Goal: Information Seeking & Learning: Learn about a topic

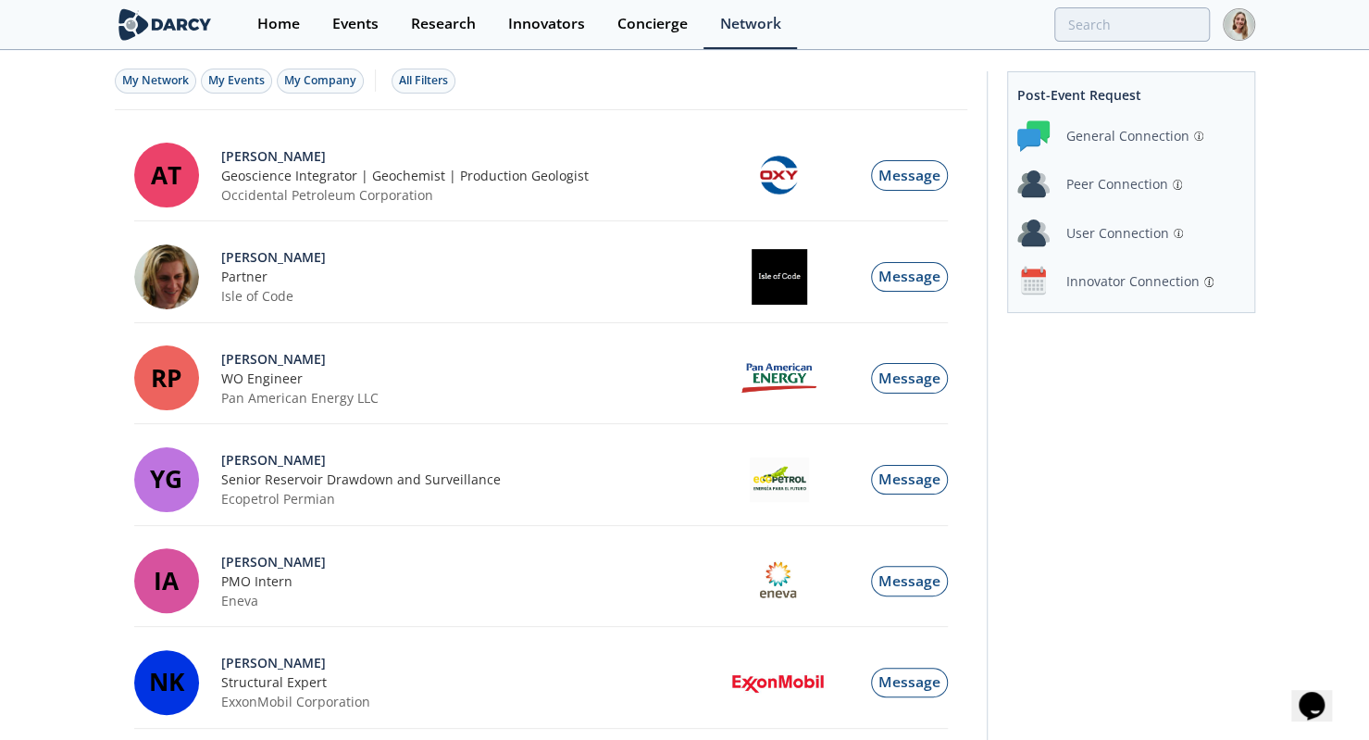
click at [168, 19] on img at bounding box center [165, 24] width 101 height 32
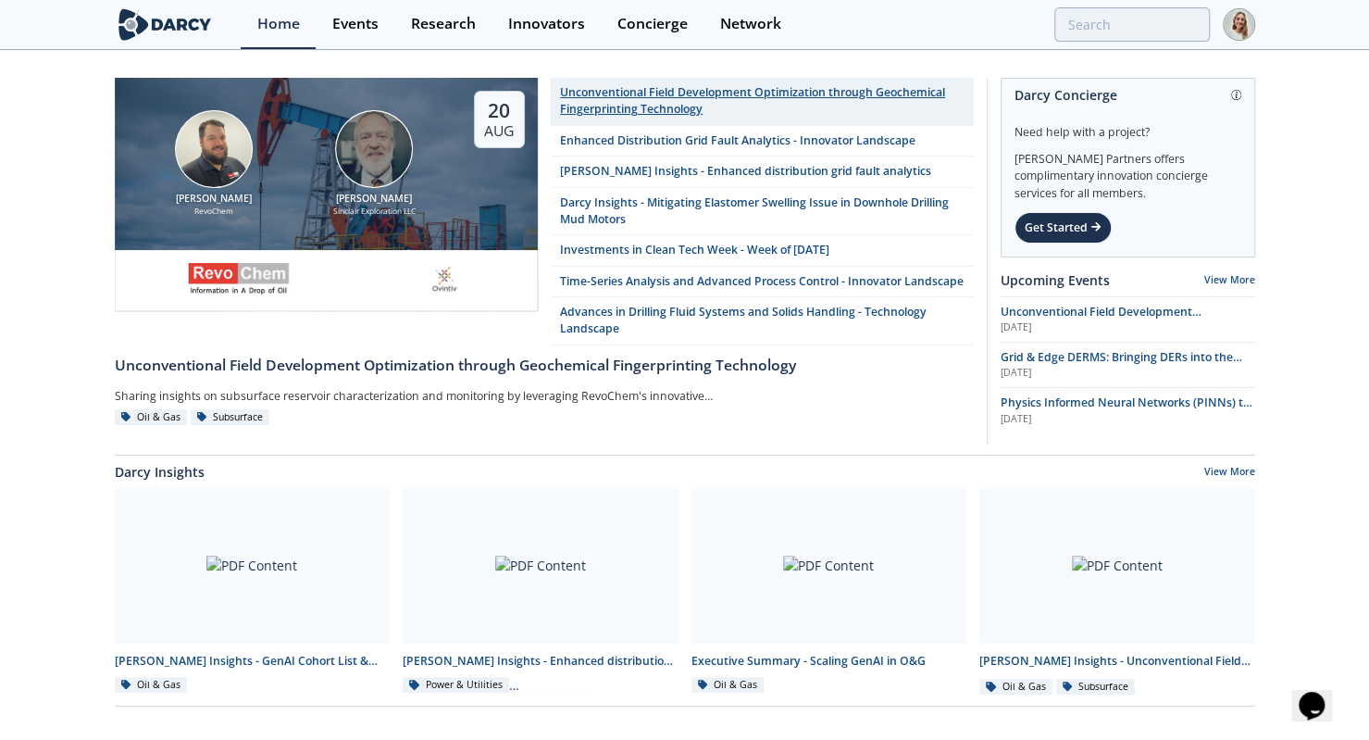
click at [680, 118] on div "Unconventional Field Development Optimization through Geochemical Fingerprintin…" at bounding box center [762, 101] width 404 height 34
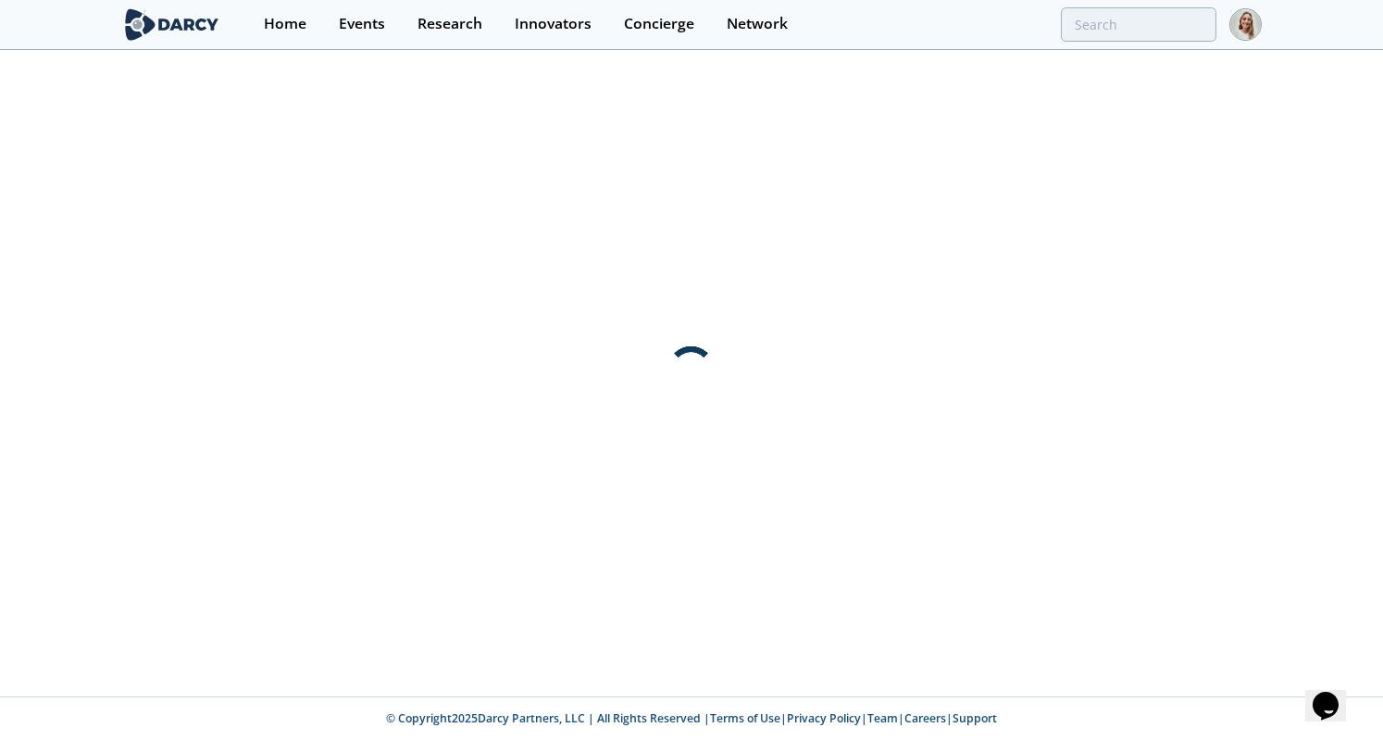
click at [161, 22] on img at bounding box center [171, 24] width 101 height 32
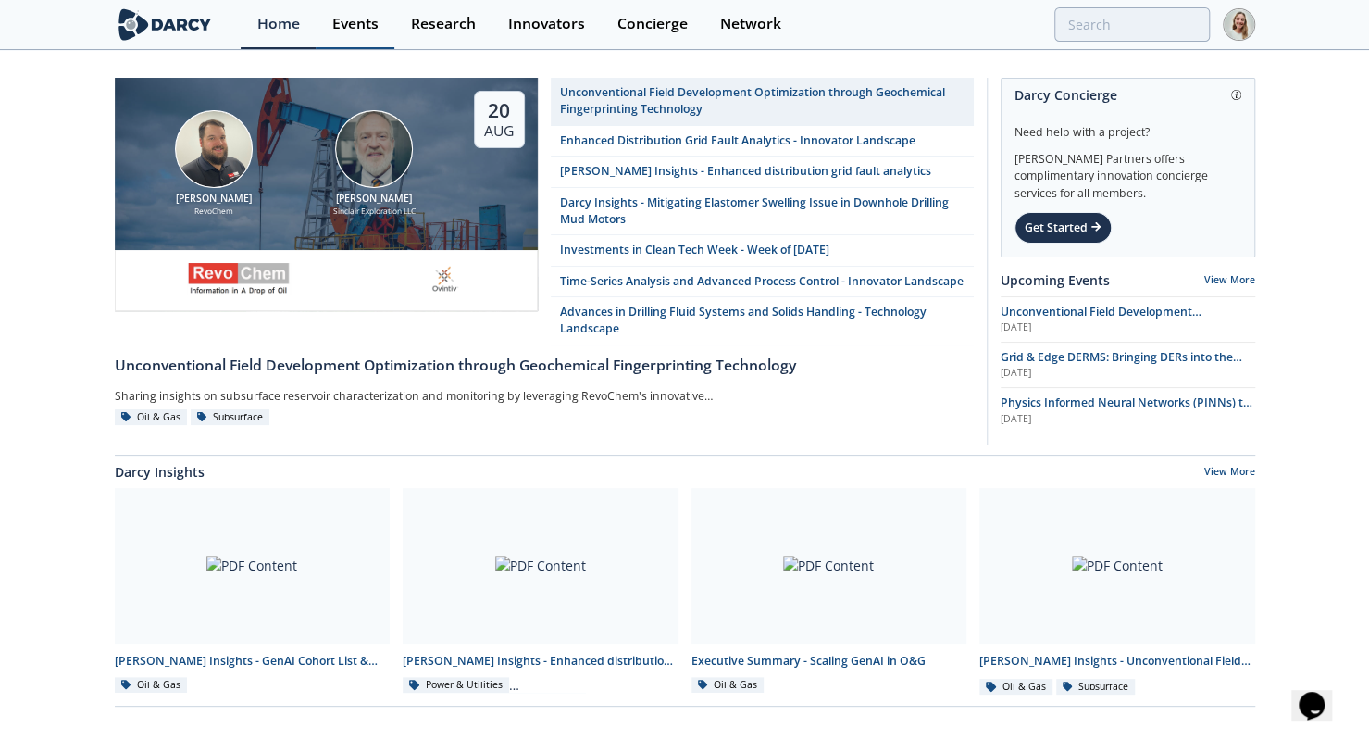
click at [353, 31] on div "Events" at bounding box center [355, 24] width 46 height 15
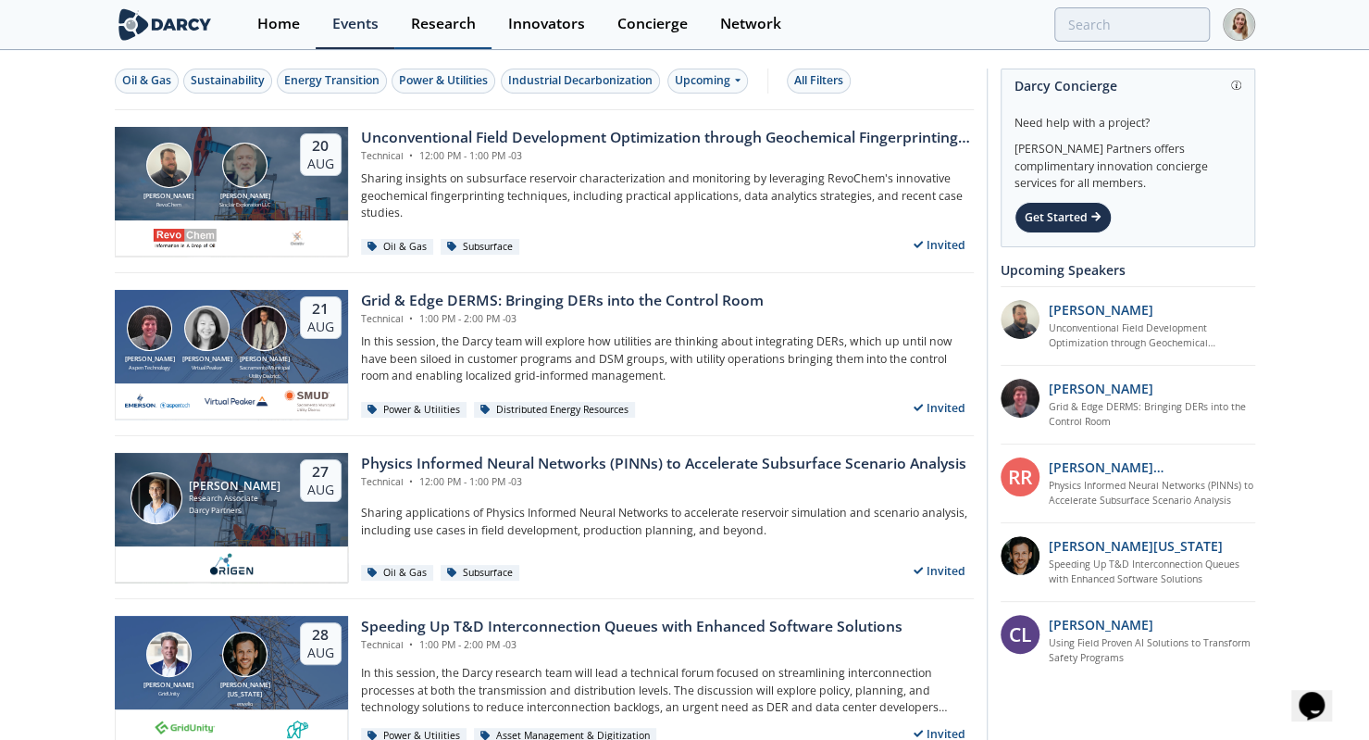
click at [460, 17] on div "Research" at bounding box center [443, 24] width 65 height 15
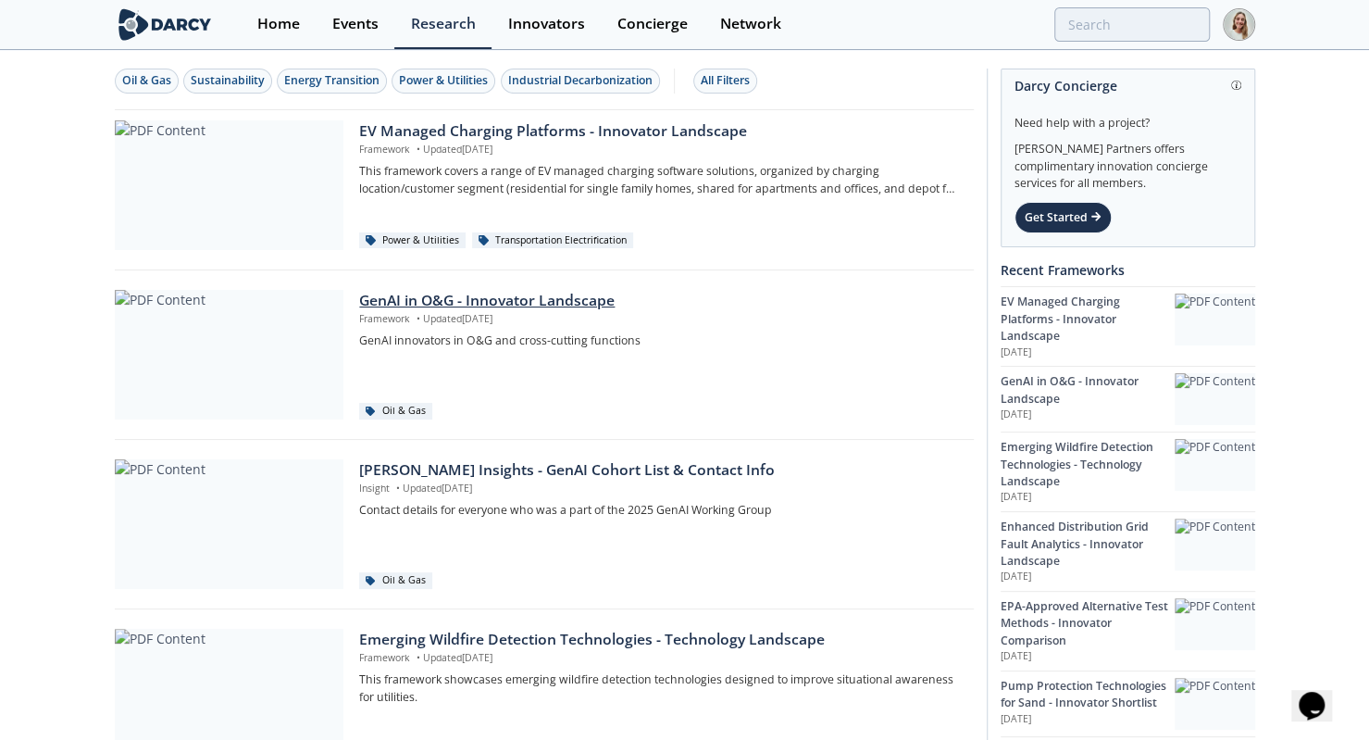
click at [516, 299] on div "GenAI in O&G - Innovator Landscape" at bounding box center [659, 301] width 601 height 22
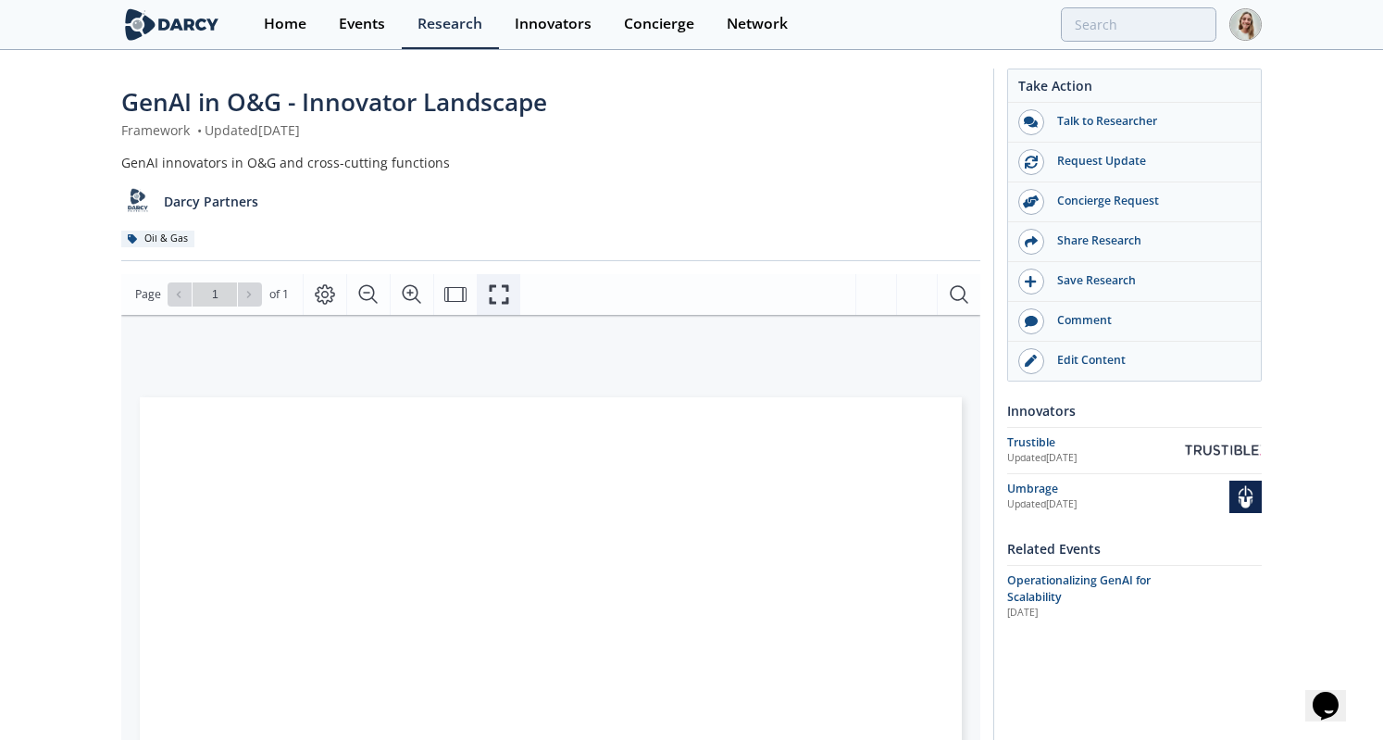
click at [504, 302] on icon "Fullscreen" at bounding box center [498, 293] width 19 height 19
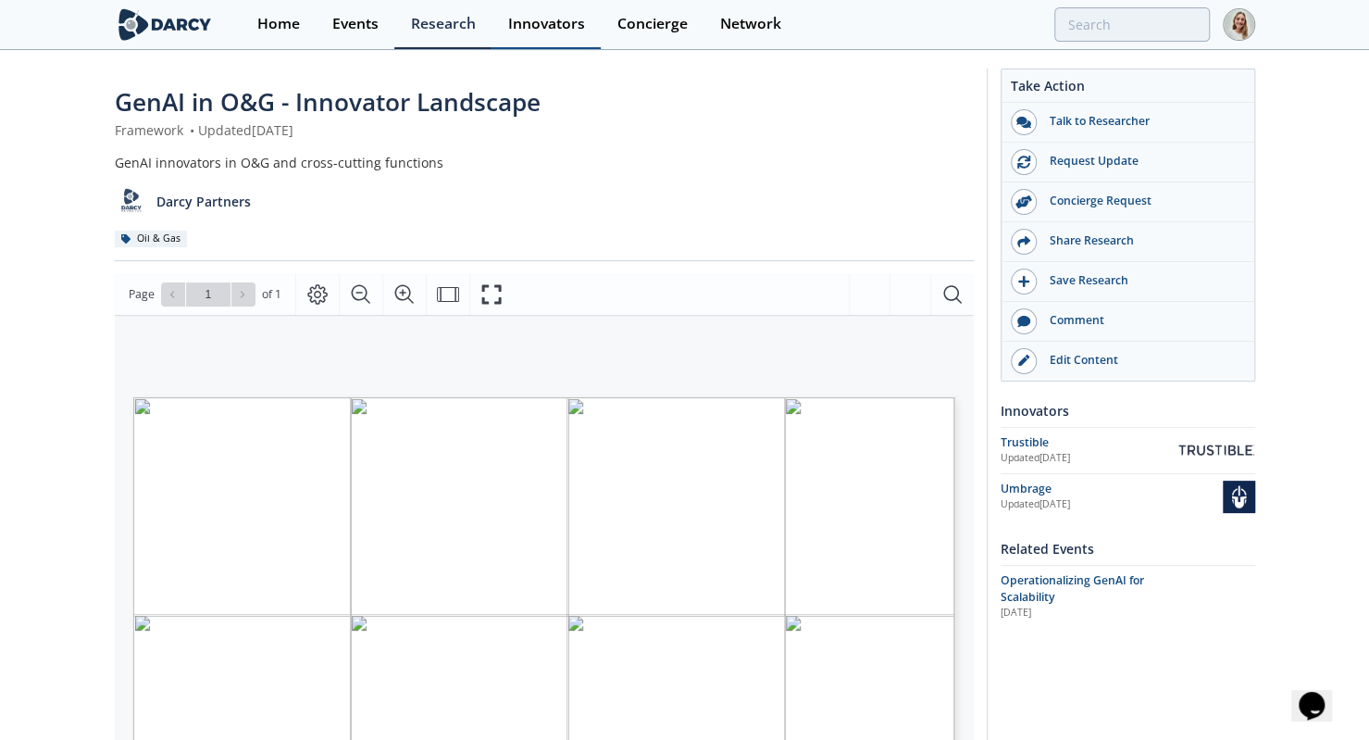
click at [541, 28] on div "Innovators" at bounding box center [546, 24] width 77 height 15
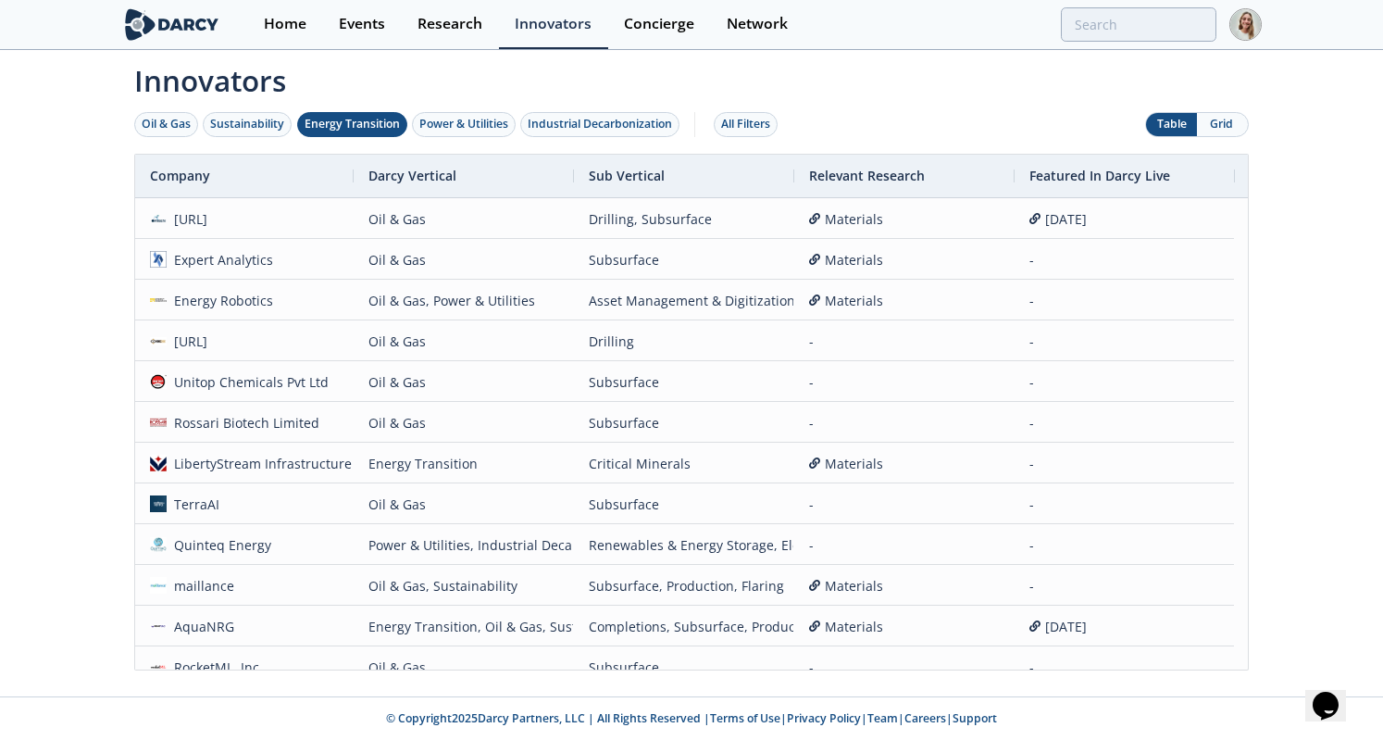
click at [361, 116] on div "Energy Transition" at bounding box center [352, 124] width 95 height 17
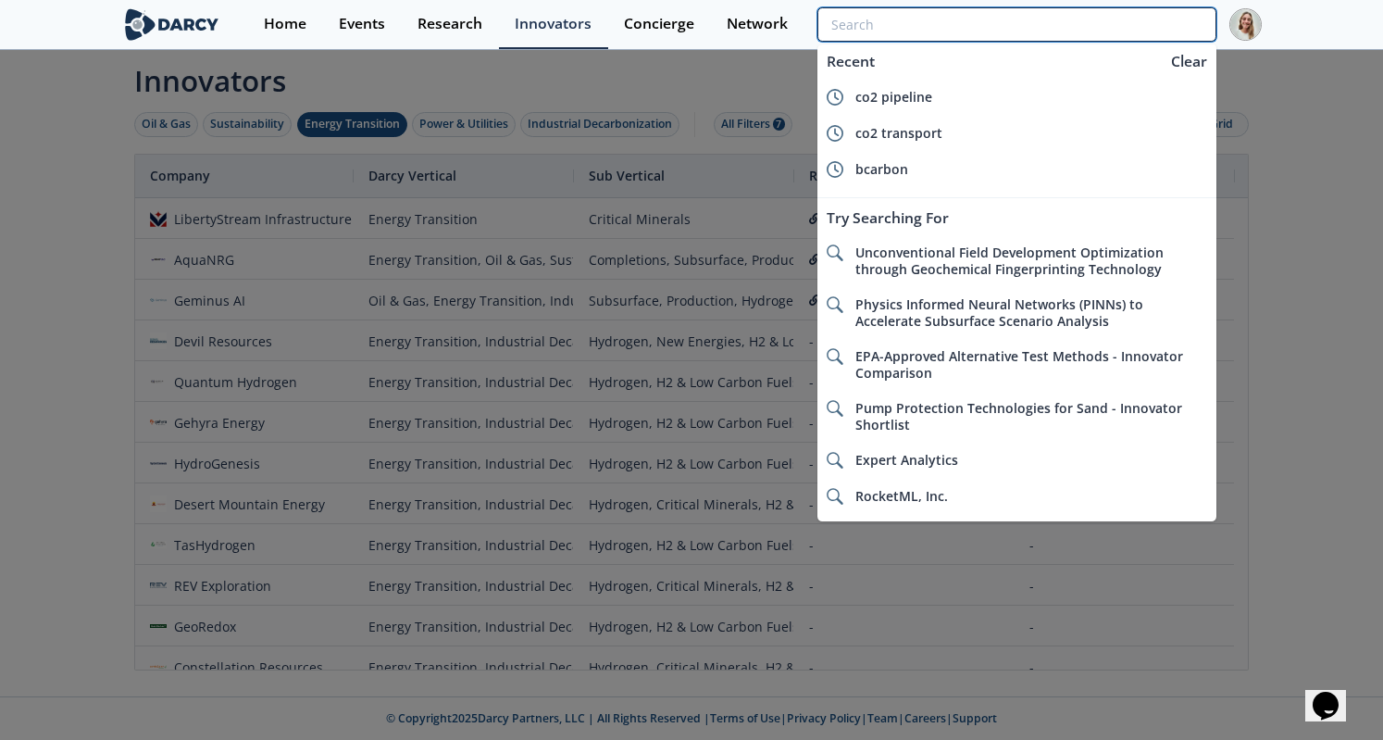
click at [1097, 25] on input "search" at bounding box center [1016, 24] width 399 height 34
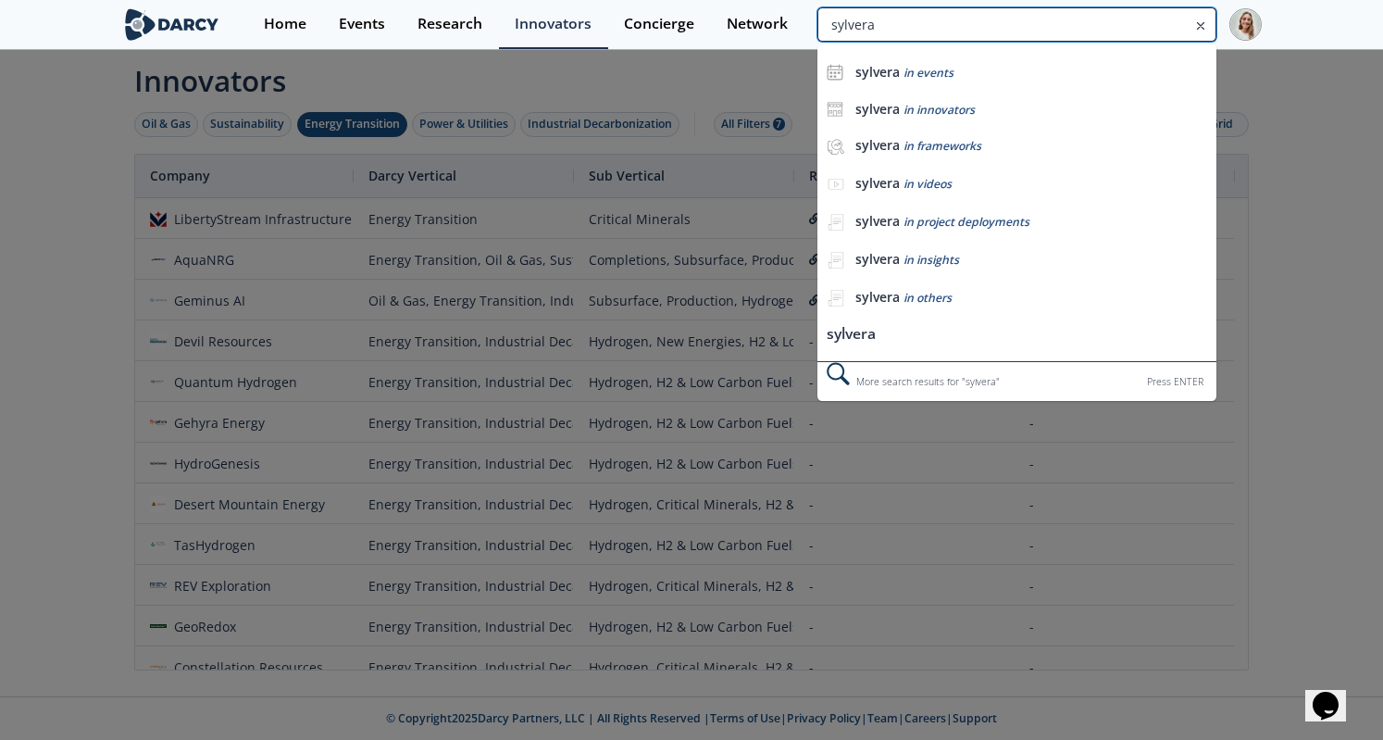
type input "sylvera"
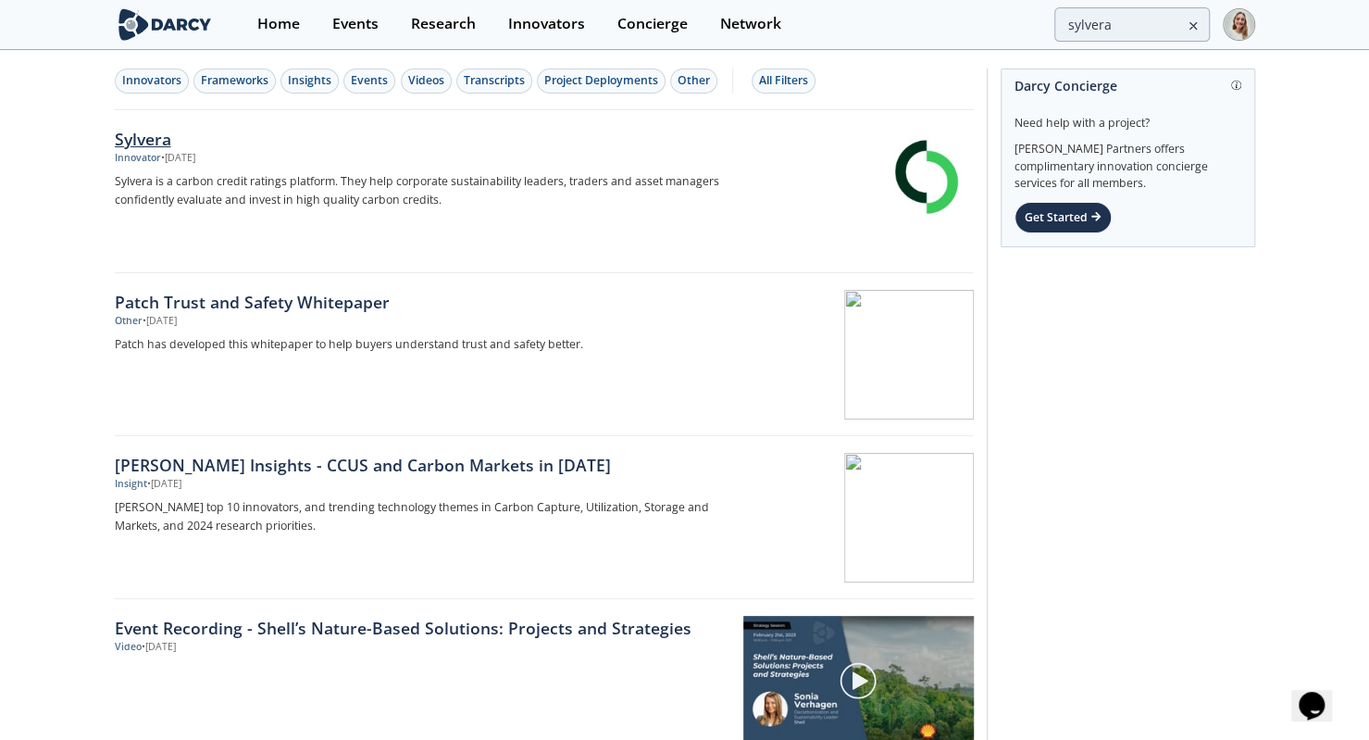
click at [158, 138] on div "Sylvera" at bounding box center [421, 139] width 613 height 24
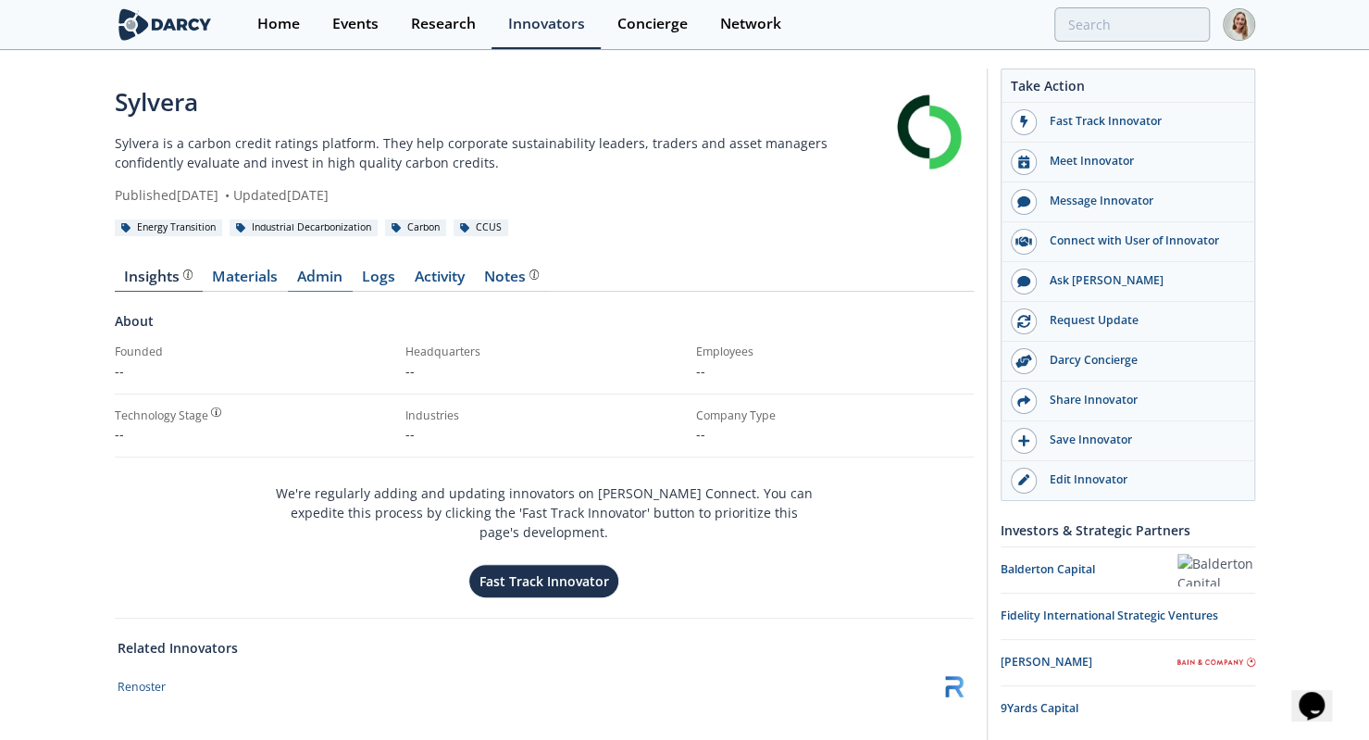
click at [326, 279] on link "Admin" at bounding box center [320, 280] width 65 height 22
click at [150, 678] on div "Renoster" at bounding box center [142, 686] width 48 height 17
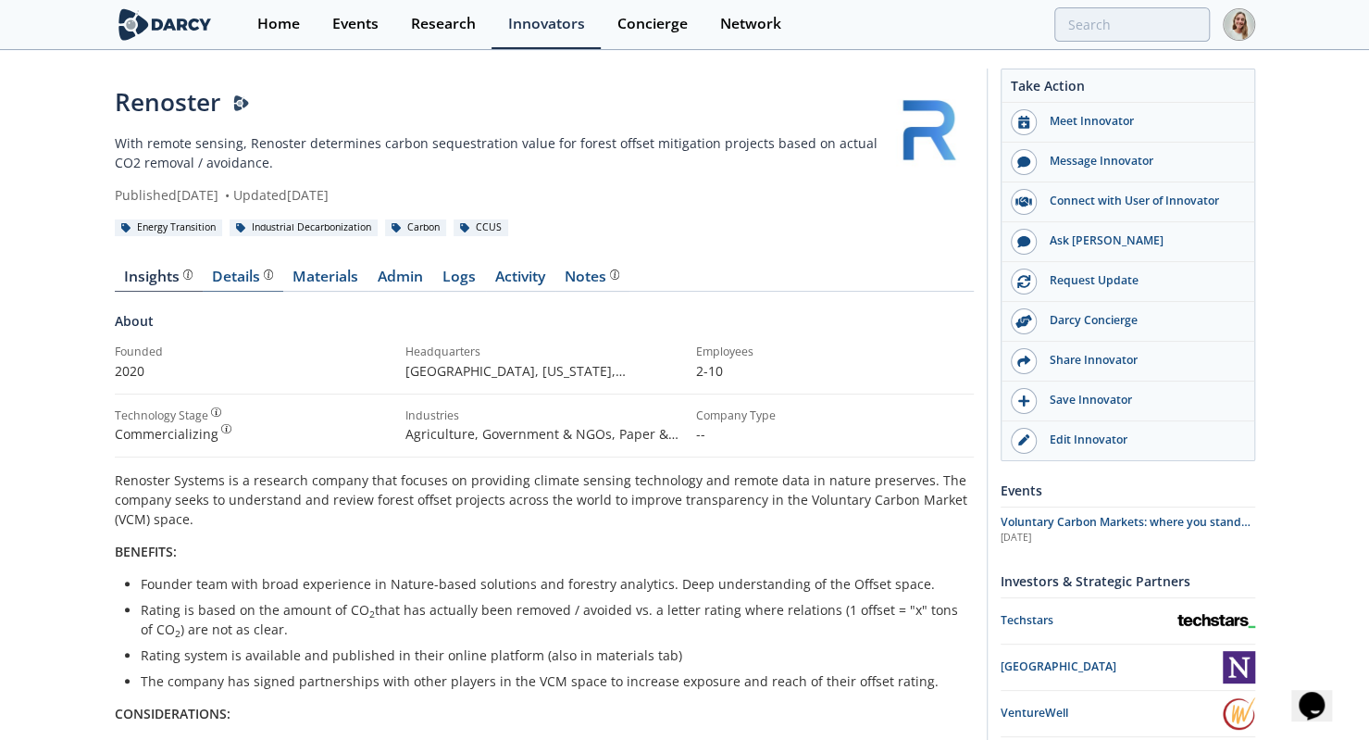
click at [213, 277] on div "Details" at bounding box center [242, 276] width 61 height 15
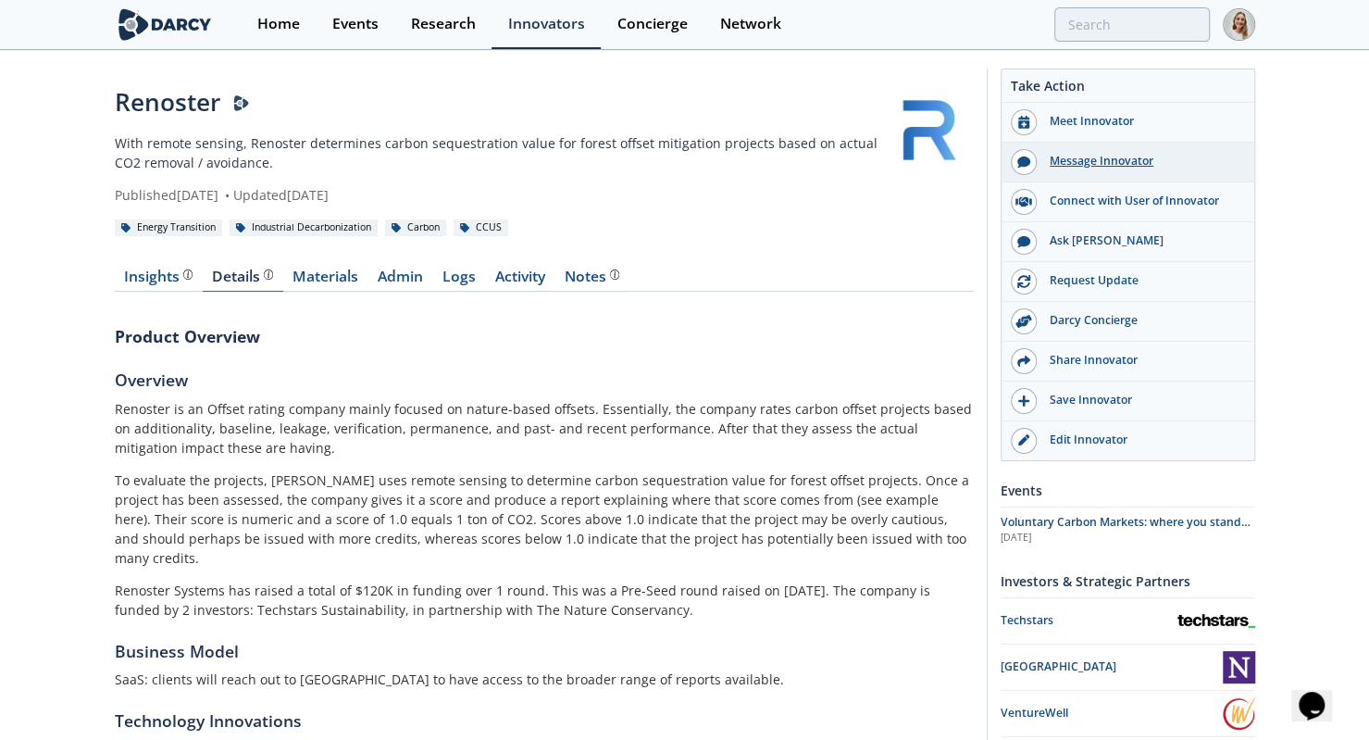
click at [1121, 156] on div "Message Innovator" at bounding box center [1140, 161] width 207 height 17
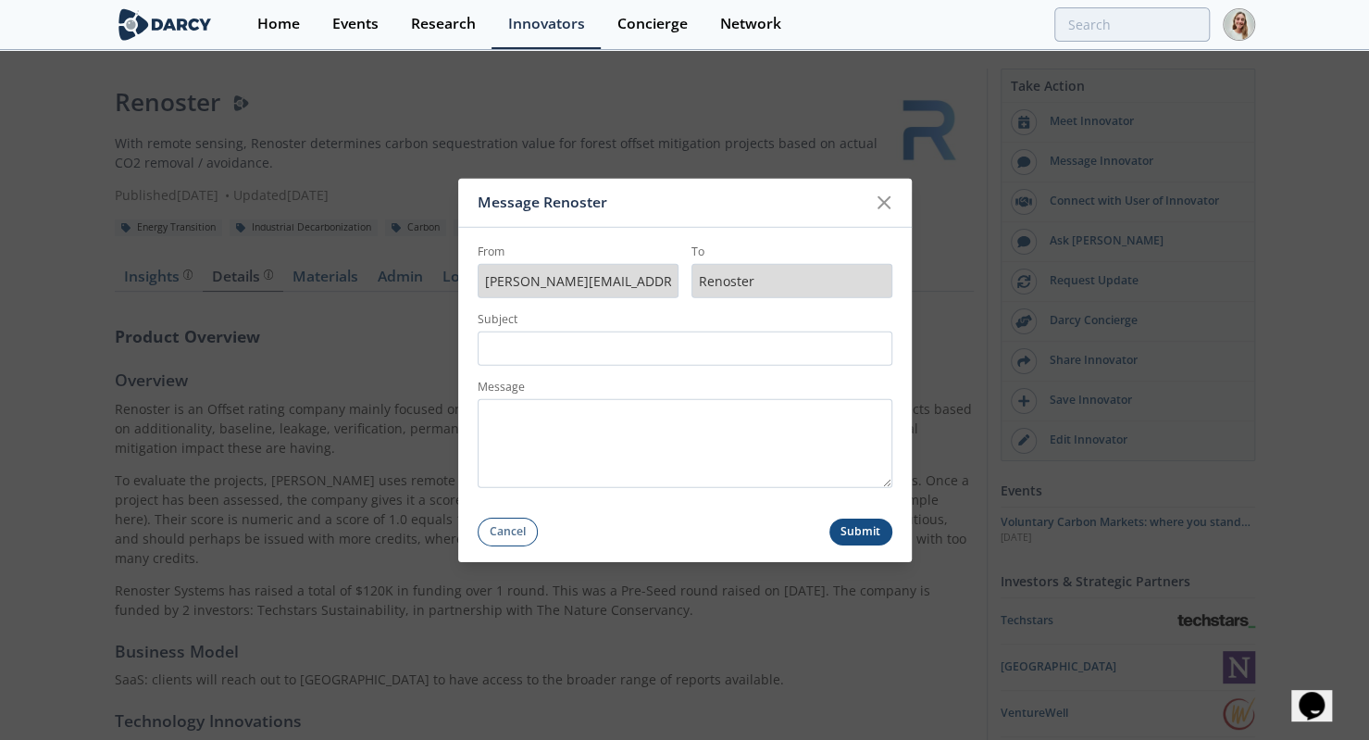
click at [902, 199] on div "Message Renoster" at bounding box center [685, 202] width 454 height 49
click at [881, 193] on icon at bounding box center [884, 202] width 22 height 22
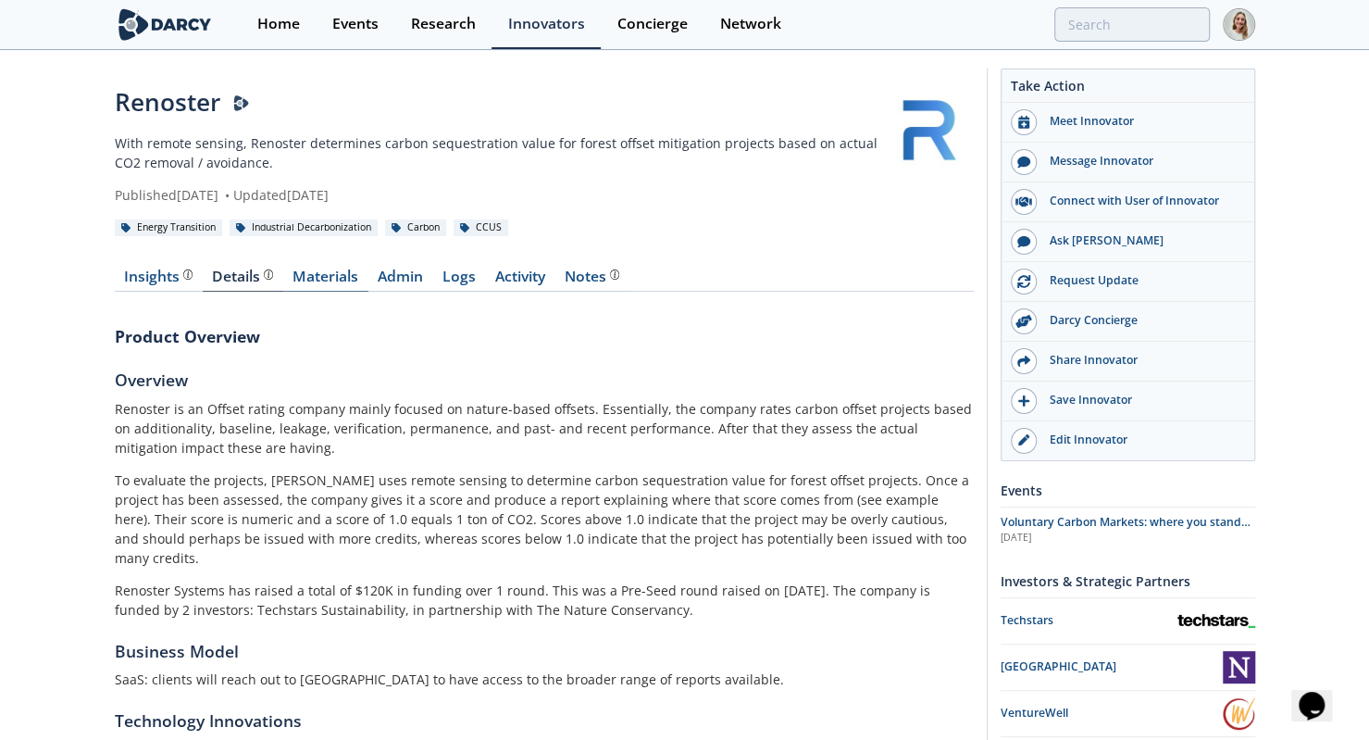
click at [346, 275] on link "Materials" at bounding box center [325, 280] width 85 height 22
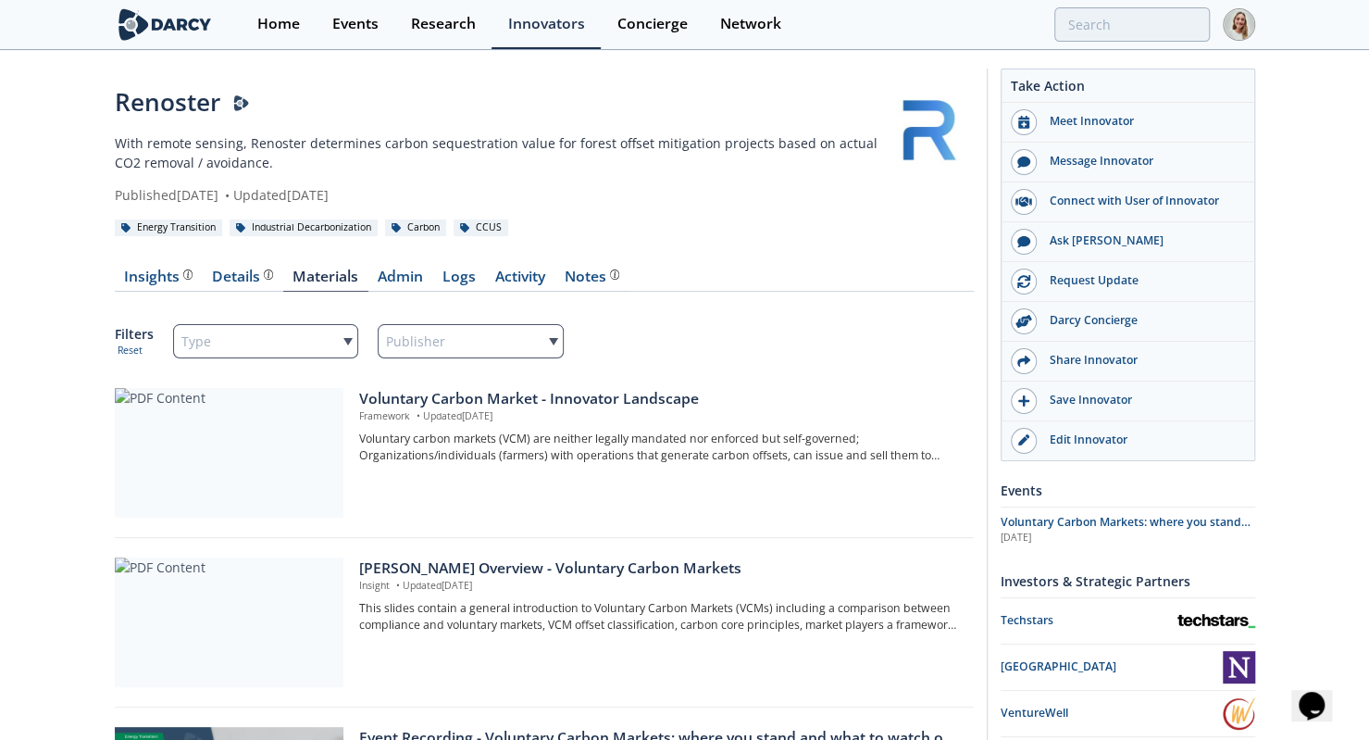
click at [161, 27] on img at bounding box center [165, 24] width 101 height 32
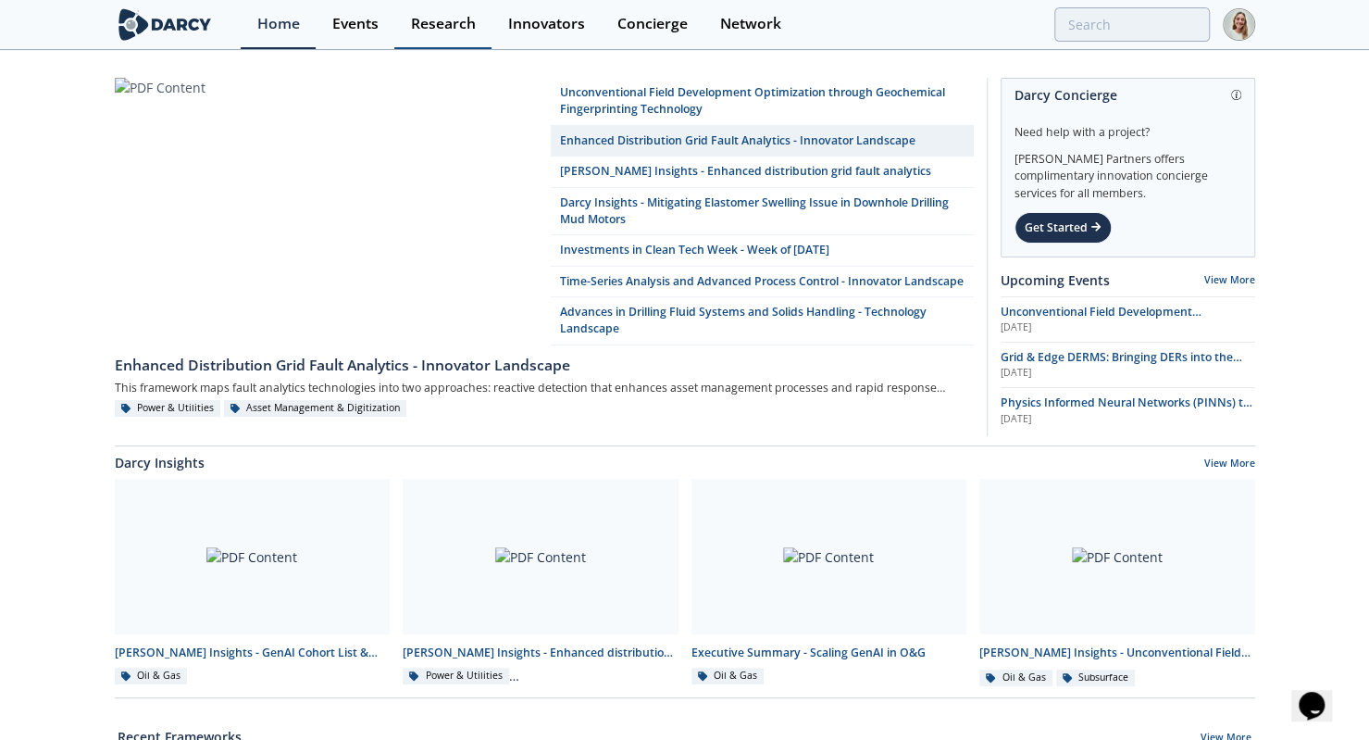
click at [460, 19] on div "Research" at bounding box center [443, 24] width 65 height 15
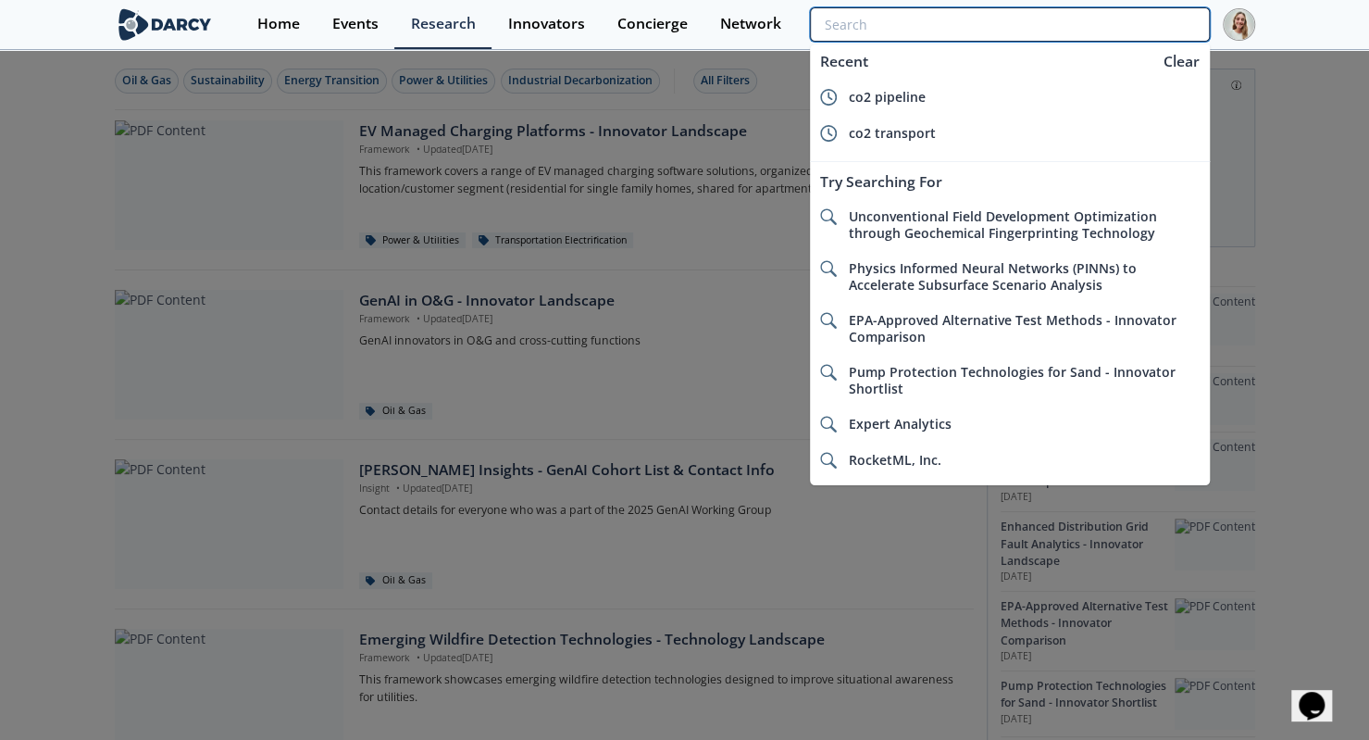
click at [1092, 25] on input "search" at bounding box center [1009, 24] width 399 height 34
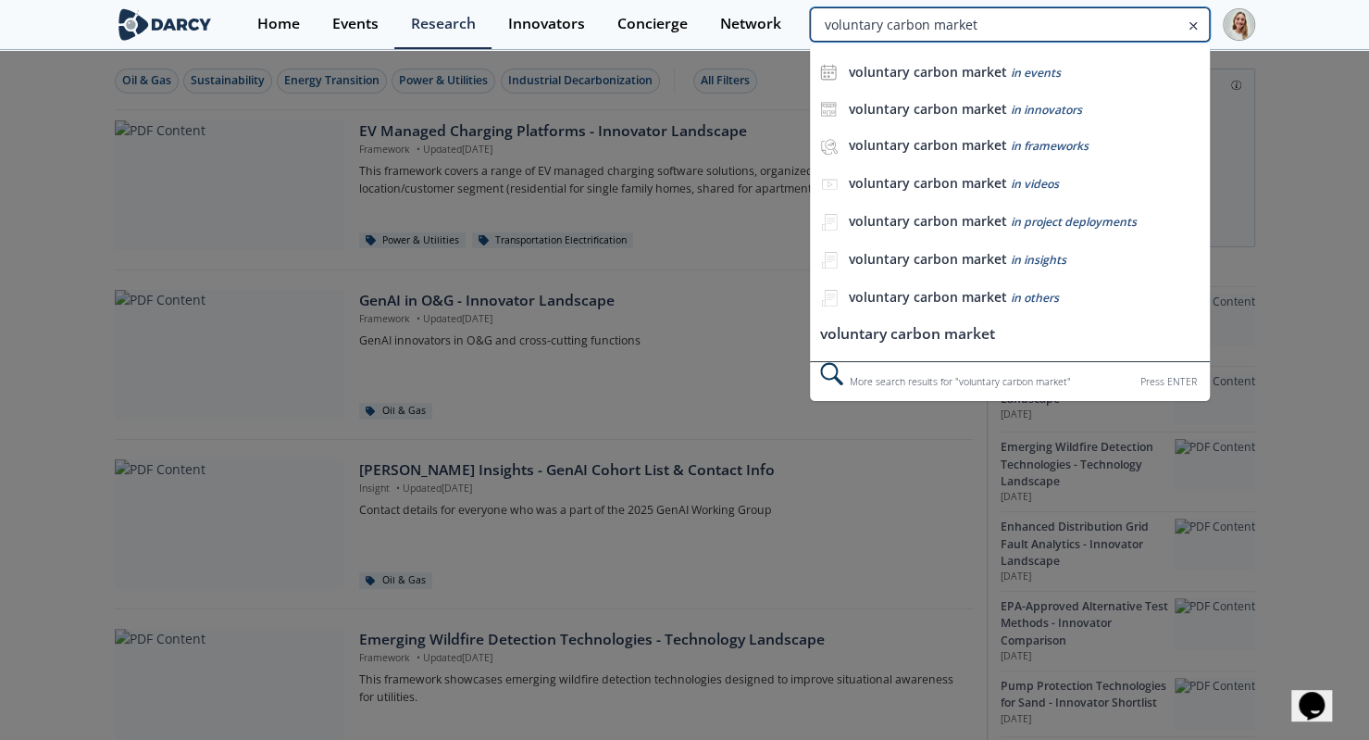
type input "voluntary carbon market"
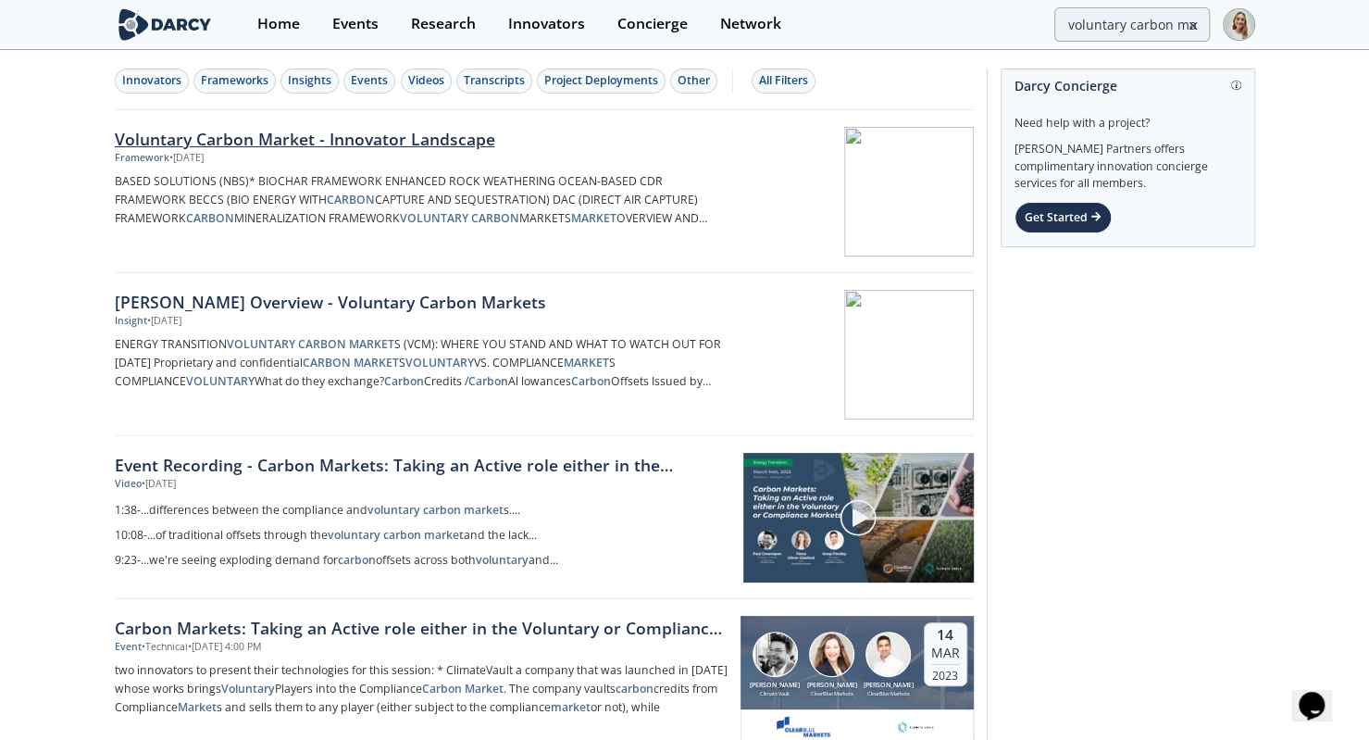
click at [382, 142] on div "Voluntary Carbon Market - Innovator Landscape" at bounding box center [421, 139] width 613 height 24
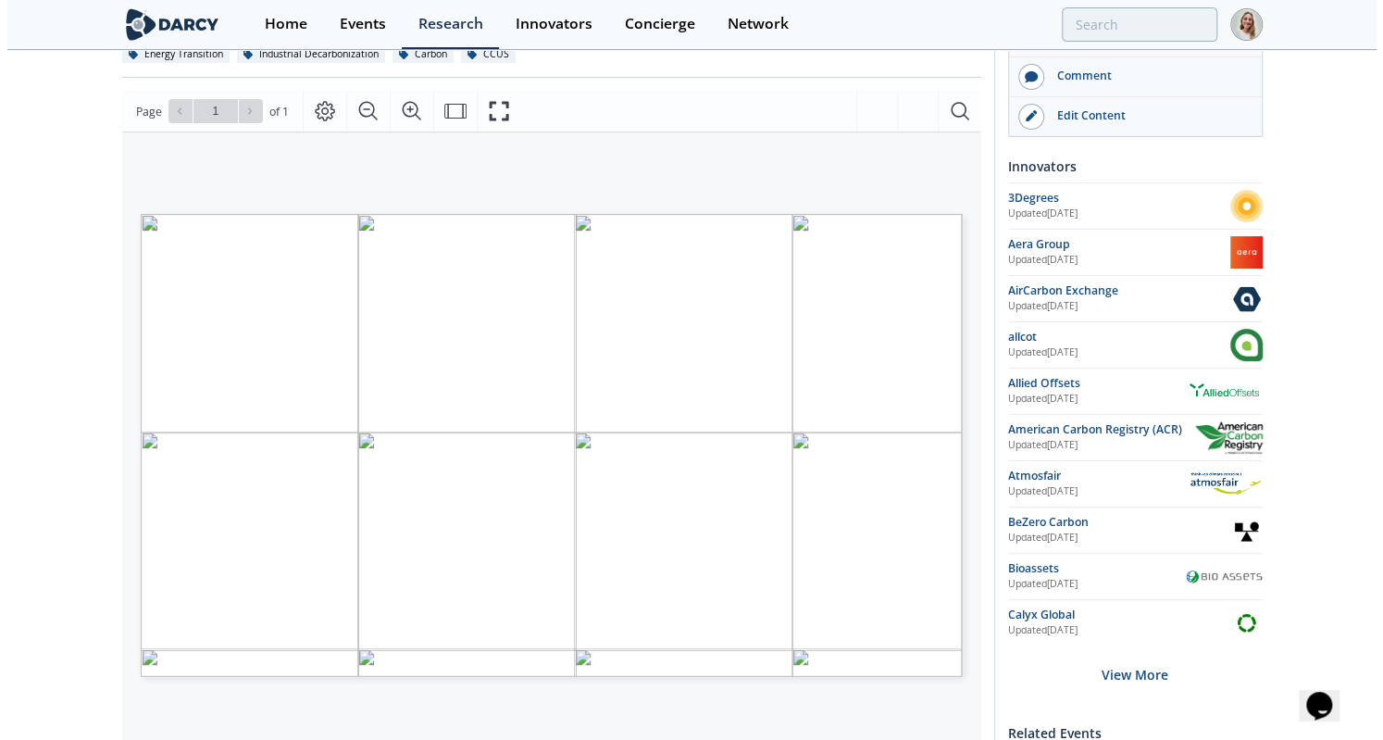
scroll to position [243, 0]
click at [492, 112] on icon "Fullscreen" at bounding box center [499, 113] width 22 height 22
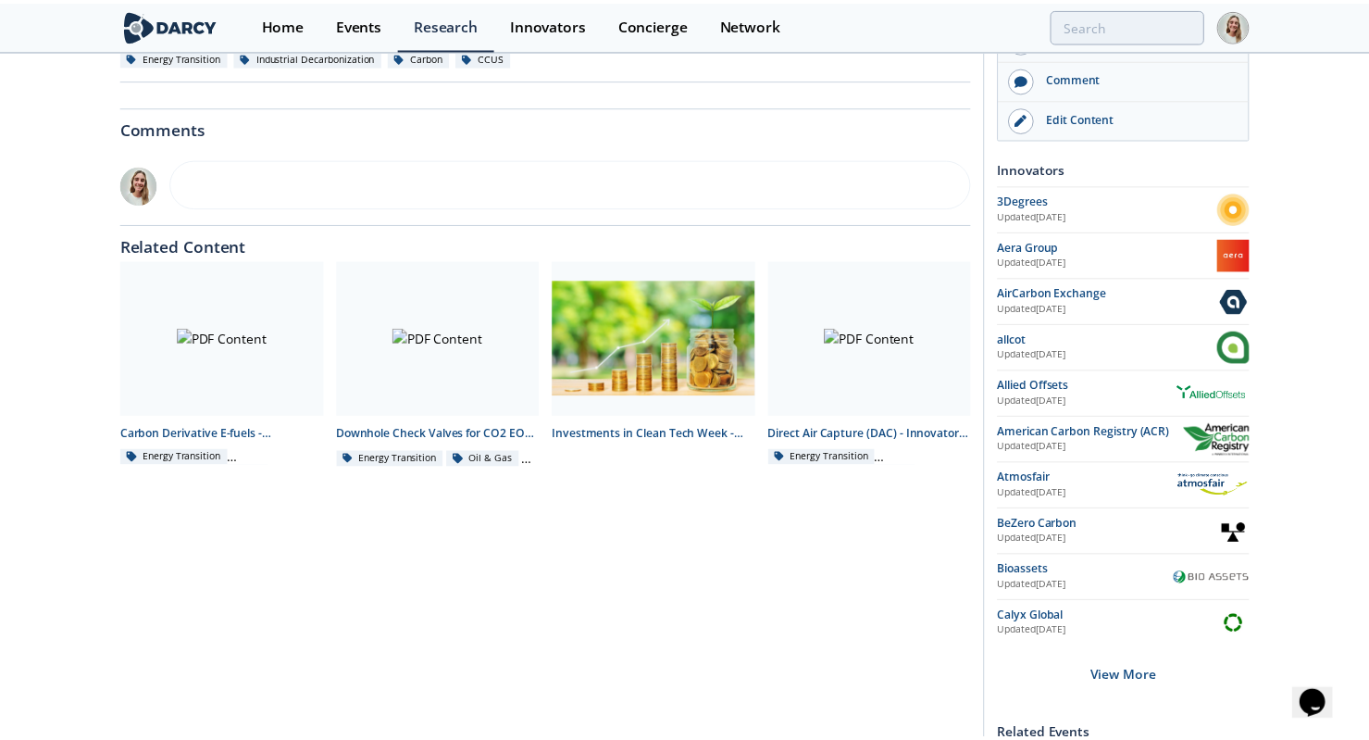
scroll to position [0, 0]
